Goal: Transaction & Acquisition: Purchase product/service

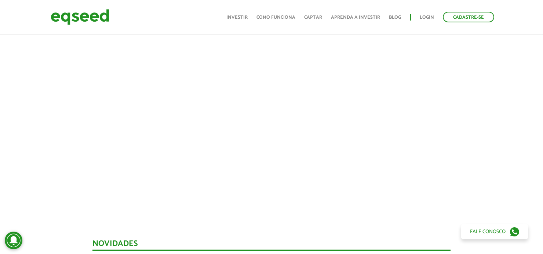
scroll to position [264, 0]
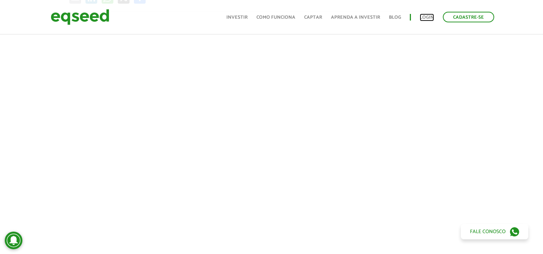
click at [429, 19] on link "Login" at bounding box center [427, 17] width 14 height 5
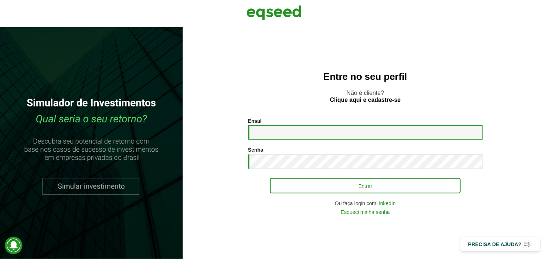
type input "**********"
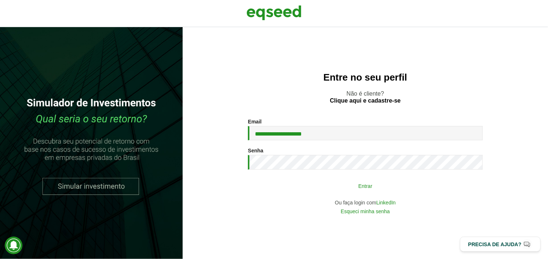
click at [381, 187] on button "Entrar" at bounding box center [365, 186] width 191 height 14
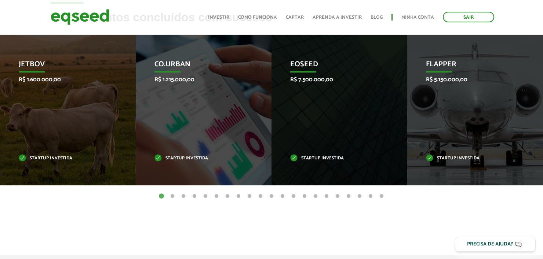
scroll to position [308, 0]
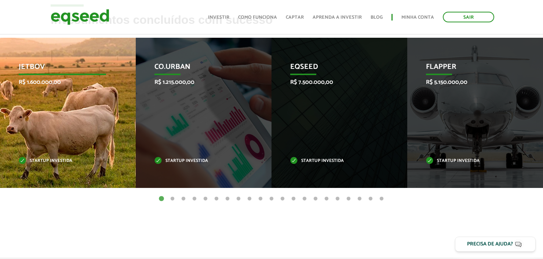
click at [39, 135] on div "JetBov R$ 1.600.000,00 Startup investida" at bounding box center [62, 113] width 125 height 150
click at [33, 68] on p "JetBov" at bounding box center [62, 69] width 87 height 12
click at [51, 160] on p "Startup investida" at bounding box center [62, 161] width 87 height 4
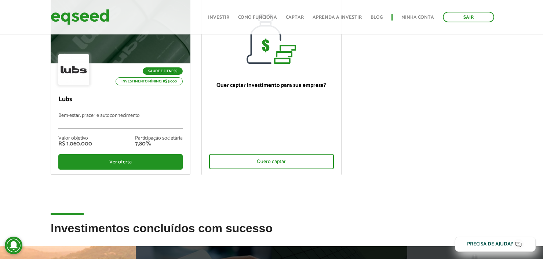
scroll to position [0, 0]
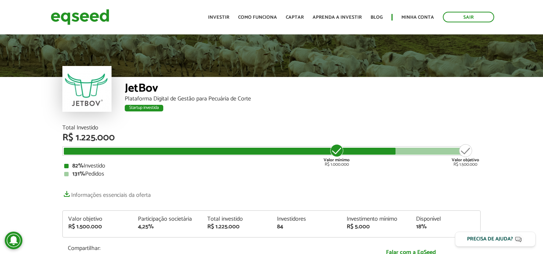
scroll to position [264, 0]
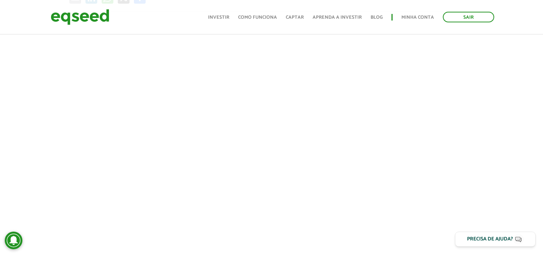
drag, startPoint x: 0, startPoint y: 0, endPoint x: 21, endPoint y: 78, distance: 80.7
click at [21, 78] on div at bounding box center [271, 136] width 543 height 250
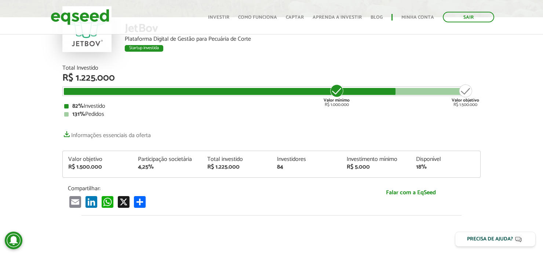
scroll to position [66, 0]
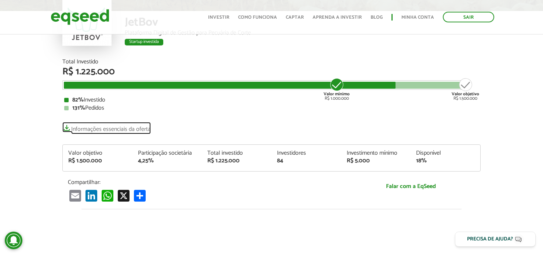
click at [129, 132] on link "Informações essenciais da oferta" at bounding box center [106, 127] width 88 height 10
